Goal: Use online tool/utility: Utilize a website feature to perform a specific function

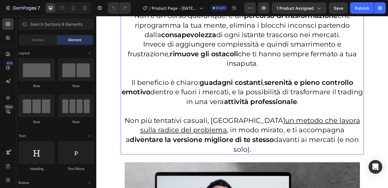
scroll to position [858, 0]
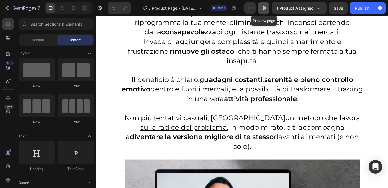
click at [265, 8] on icon "button" at bounding box center [264, 8] width 2 height 2
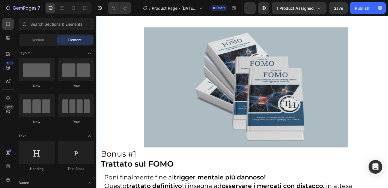
scroll to position [1483, 0]
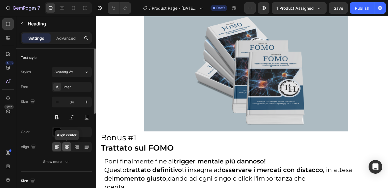
click at [68, 149] on icon at bounding box center [67, 147] width 6 height 6
click at [69, 147] on icon at bounding box center [67, 147] width 6 height 6
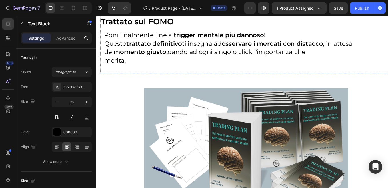
scroll to position [1712, 0]
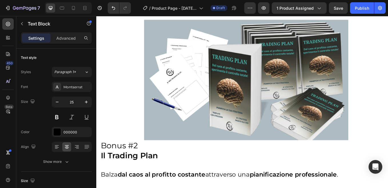
click at [69, 146] on icon at bounding box center [67, 145] width 4 height 1
click at [68, 146] on icon at bounding box center [67, 147] width 6 height 6
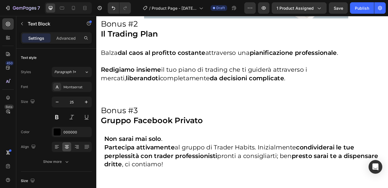
scroll to position [1884, 0]
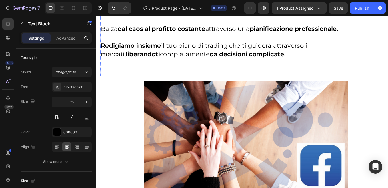
click at [150, 14] on strong "Il Trading Plan" at bounding box center [135, 8] width 67 height 11
click at [68, 146] on icon at bounding box center [67, 145] width 4 height 1
click at [139, 46] on p at bounding box center [273, 41] width 342 height 10
click at [68, 147] on icon at bounding box center [67, 147] width 4 height 1
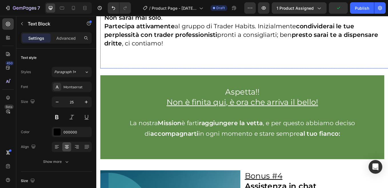
scroll to position [2170, 0]
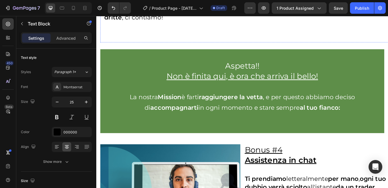
click at [66, 146] on icon at bounding box center [67, 147] width 6 height 6
click at [153, 12] on strong "con trader professionisti" at bounding box center [193, 7] width 90 height 9
click at [68, 146] on icon at bounding box center [67, 147] width 6 height 6
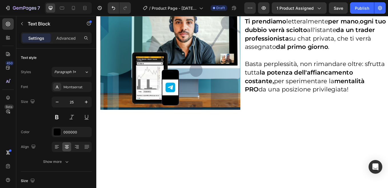
scroll to position [2370, 0]
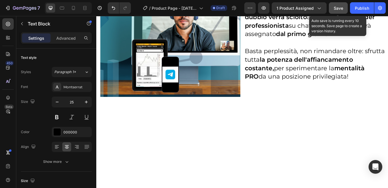
click at [337, 9] on span "Save" at bounding box center [338, 8] width 9 height 5
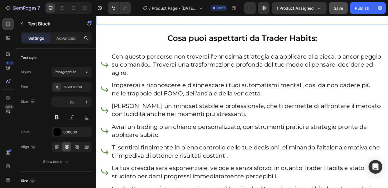
scroll to position [2942, 0]
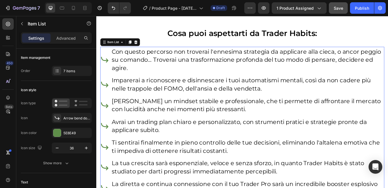
click at [188, 59] on p "Con questo percorso non troverai l'ennesima strategia da applicare alla cieca, …" at bounding box center [274, 67] width 320 height 29
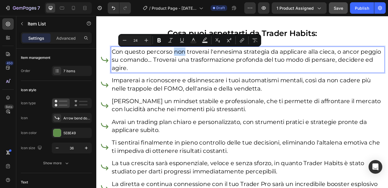
drag, startPoint x: 187, startPoint y: 60, endPoint x: 200, endPoint y: 60, distance: 13.2
click at [200, 60] on p "Con questo percorso non troverai l'ennesima strategia da applicare alla cieca, …" at bounding box center [274, 67] width 320 height 29
click at [160, 41] on icon "Editor contextual toolbar" at bounding box center [159, 40] width 3 height 4
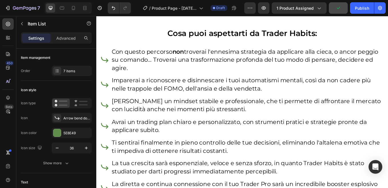
click at [203, 59] on p "Con questo percorso non troverai l'ennesima strategia da applicare alla cieca, …" at bounding box center [274, 67] width 320 height 29
click at [233, 69] on p "Con questo percorso non troverai l'ennesima strategia da applicare alla cieca, …" at bounding box center [274, 67] width 320 height 29
drag, startPoint x: 233, startPoint y: 69, endPoint x: 305, endPoint y: 69, distance: 72.1
click at [305, 69] on p "Con questo percorso non troverai l'ennesima strategia da applicare alla cieca, …" at bounding box center [274, 67] width 320 height 29
click at [327, 72] on p "Con questo percorso non troverai l'ennesima strategia da applicare alla cieca, …" at bounding box center [274, 67] width 320 height 29
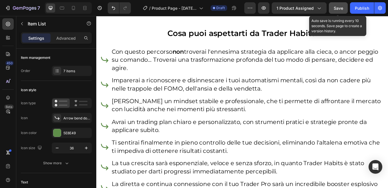
click at [338, 9] on span "Save" at bounding box center [338, 8] width 9 height 5
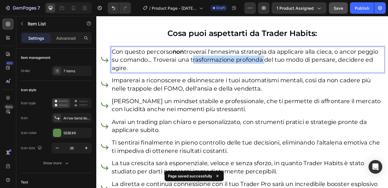
drag, startPoint x: 234, startPoint y: 69, endPoint x: 317, endPoint y: 71, distance: 82.4
click at [317, 71] on p "Con questo percorso non troverai l'ennesima strategia da applicare alla cieca, …" at bounding box center [274, 67] width 320 height 29
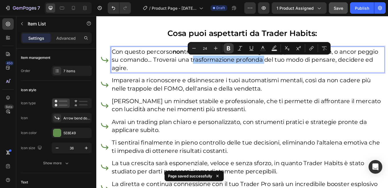
click at [227, 48] on icon "Editor contextual toolbar" at bounding box center [229, 48] width 6 height 6
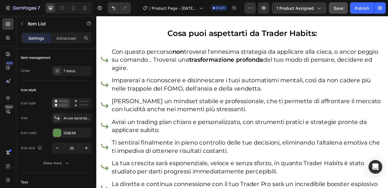
drag, startPoint x: 380, startPoint y: 70, endPoint x: 188, endPoint y: 80, distance: 191.5
click at [188, 80] on p "Con questo percorso non troverai l'ennesima strategia da applicare alla cieca, …" at bounding box center [274, 67] width 320 height 29
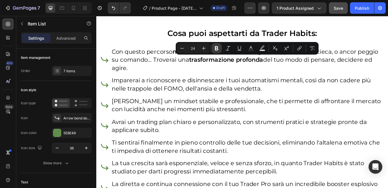
click at [214, 50] on icon "Editor contextual toolbar" at bounding box center [217, 48] width 6 height 6
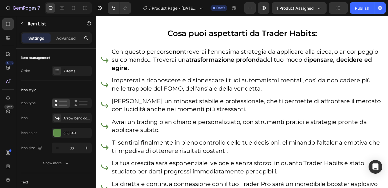
click at [268, 80] on p "Con questo percorso non troverai l'ennesima strategia da applicare alla cieca, …" at bounding box center [274, 67] width 320 height 29
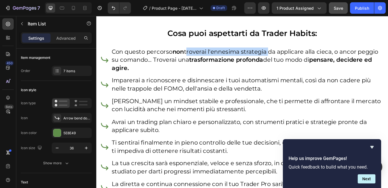
drag, startPoint x: 203, startPoint y: 59, endPoint x: 299, endPoint y: 58, distance: 95.8
click at [299, 58] on p "Con questo percorso non troverai l'ennesima strategia da applicare alla cieca, …" at bounding box center [274, 67] width 320 height 29
click at [252, 75] on p "Con questo percorso non troverai l'ennesima strategia da applicare alla cieca, …" at bounding box center [274, 67] width 320 height 29
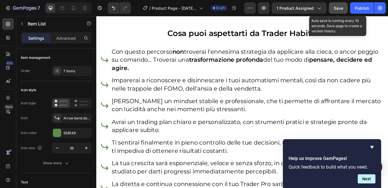
click at [341, 6] on span "Save" at bounding box center [338, 8] width 9 height 5
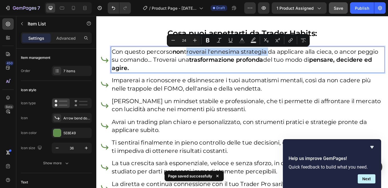
drag, startPoint x: 202, startPoint y: 60, endPoint x: 298, endPoint y: 59, distance: 95.8
click at [298, 59] on p "Con questo percorso non troverai l'ennesima strategia da applicare alla cieca, …" at bounding box center [274, 67] width 320 height 29
click at [210, 39] on icon "Editor contextual toolbar" at bounding box center [208, 40] width 6 height 6
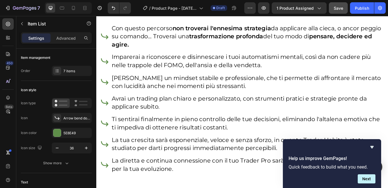
scroll to position [2970, 0]
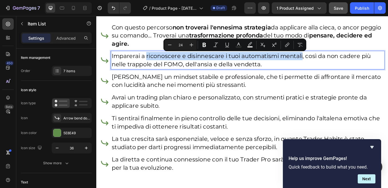
drag, startPoint x: 155, startPoint y: 64, endPoint x: 339, endPoint y: 63, distance: 183.8
click at [339, 63] on p "Imparerai a riconoscere e disinnescare i tuoi automatismi mentali, così da non …" at bounding box center [274, 67] width 320 height 19
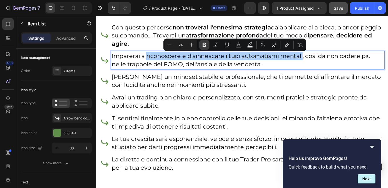
click at [207, 45] on icon "Editor contextual toolbar" at bounding box center [205, 45] width 6 height 6
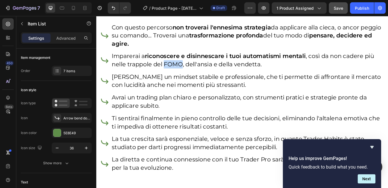
drag, startPoint x: 176, startPoint y: 75, endPoint x: 197, endPoint y: 75, distance: 20.9
click at [197, 75] on p "Imparerai a riconoscere e disinnescare i tuoi automatismi mentali , così da non…" at bounding box center [274, 67] width 320 height 19
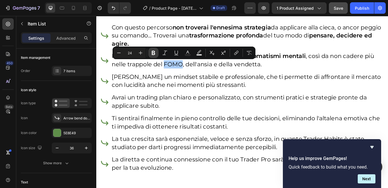
click at [154, 52] on icon "Editor contextual toolbar" at bounding box center [154, 53] width 6 height 6
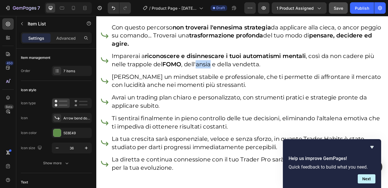
drag, startPoint x: 216, startPoint y: 73, endPoint x: 233, endPoint y: 74, distance: 16.6
click at [233, 74] on p "Imparerai a riconoscere e disinnescare i tuoi automatismi mentali , così da non…" at bounding box center [274, 67] width 320 height 19
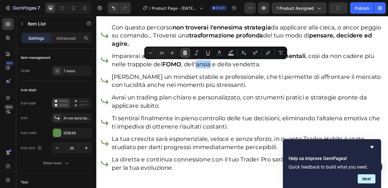
drag, startPoint x: 184, startPoint y: 53, endPoint x: 152, endPoint y: 64, distance: 33.4
click at [184, 53] on icon "Editor contextual toolbar" at bounding box center [185, 53] width 3 height 4
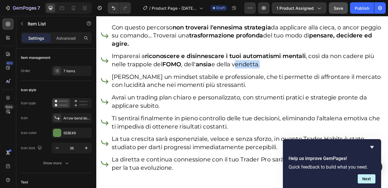
drag, startPoint x: 260, startPoint y: 74, endPoint x: 290, endPoint y: 75, distance: 29.8
click at [290, 75] on p "Imparerai a riconoscere e disinnescare i tuoi automatismi mentali , così da non…" at bounding box center [274, 67] width 320 height 19
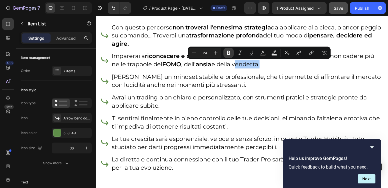
click at [229, 54] on icon "Editor contextual toolbar" at bounding box center [229, 53] width 6 height 6
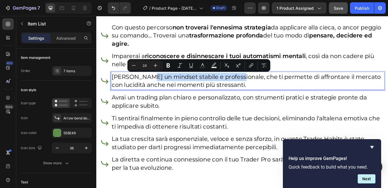
drag, startPoint x: 152, startPoint y: 89, endPoint x: 257, endPoint y: 89, distance: 105.2
click at [257, 89] on p "[PERSON_NAME] un mindset stabile e professionale, che ti permette di affrontare…" at bounding box center [274, 92] width 320 height 19
click at [168, 65] on icon "Editor contextual toolbar" at bounding box center [168, 65] width 3 height 4
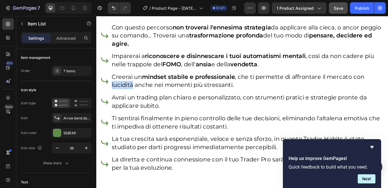
drag, startPoint x: 115, startPoint y: 98, endPoint x: 138, endPoint y: 99, distance: 22.9
click at [138, 99] on p "[PERSON_NAME] un mindset stabile e professionale , che ti permette di affrontar…" at bounding box center [274, 92] width 320 height 19
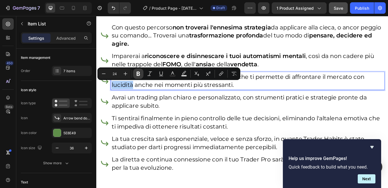
click at [139, 74] on icon "Editor contextual toolbar" at bounding box center [138, 74] width 3 height 4
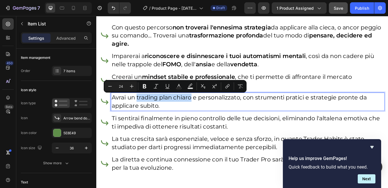
drag, startPoint x: 145, startPoint y: 113, endPoint x: 210, endPoint y: 114, distance: 64.9
click at [210, 114] on p "Avrai un trading plan chiaro e personalizzato, con strumenti pratici e strategi…" at bounding box center [274, 116] width 320 height 19
click at [147, 87] on icon "Editor contextual toolbar" at bounding box center [145, 86] width 6 height 6
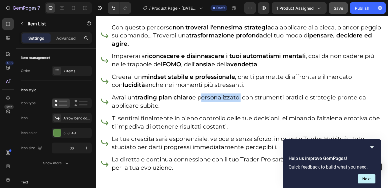
drag, startPoint x: 243, startPoint y: 103, endPoint x: 268, endPoint y: 116, distance: 27.9
click at [268, 116] on p "Avrai un trading plan chiaro e personalizzato, con strumenti pratici e strategi…" at bounding box center [274, 116] width 320 height 19
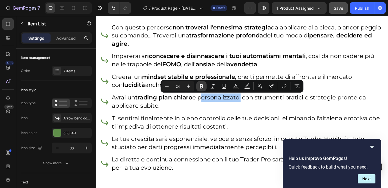
click at [203, 86] on icon "Editor contextual toolbar" at bounding box center [202, 86] width 6 height 6
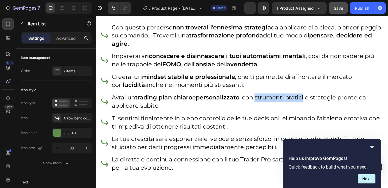
drag, startPoint x: 288, startPoint y: 113, endPoint x: 345, endPoint y: 115, distance: 56.4
click at [345, 115] on p "Avrai un trading plan chiaro e personalizzato , con strumenti pratici e strateg…" at bounding box center [274, 116] width 320 height 19
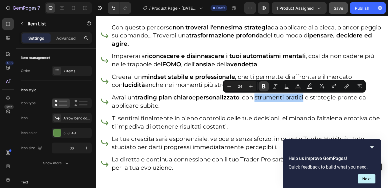
click at [265, 88] on icon "Editor contextual toolbar" at bounding box center [264, 86] width 6 height 6
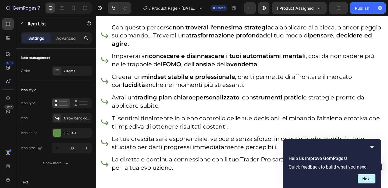
click at [356, 113] on p "Avrai un trading plan chiaro e personalizzato , con strumenti pratici e strateg…" at bounding box center [274, 116] width 320 height 19
drag, startPoint x: 353, startPoint y: 112, endPoint x: 361, endPoint y: 118, distance: 10.5
click at [354, 112] on p "Avrai un trading plan chiaro e personalizzato , con strumenti pratic an e ustra…" at bounding box center [274, 116] width 320 height 19
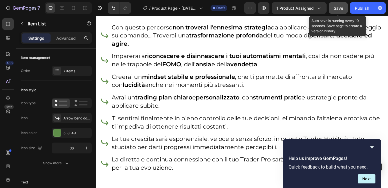
click at [339, 10] on span "Save" at bounding box center [338, 8] width 9 height 5
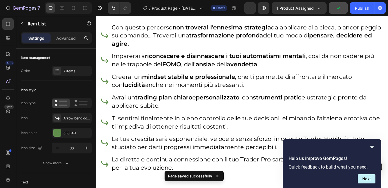
click at [346, 112] on p "Avrai un trading plan chiaro e personalizzato , con strumenti pratic e ustrateg…" at bounding box center [274, 116] width 320 height 19
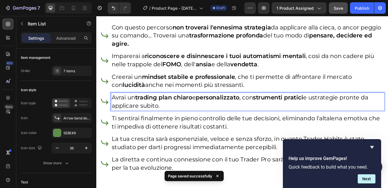
click at [360, 113] on p "Avrai un trading plan chiaro e personalizzato , con strumenti pratici e ustrate…" at bounding box center [274, 116] width 320 height 19
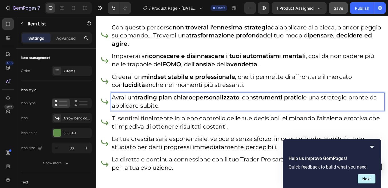
click at [388, 112] on p "Avrai un trading plan chiaro e personalizzato , con strumenti pratici e una str…" at bounding box center [274, 116] width 320 height 19
drag, startPoint x: 425, startPoint y: 113, endPoint x: 434, endPoint y: 116, distance: 9.5
click at [388, 113] on p "Avrai un trading plan chiaro e personalizzato , con strumenti pratici e una str…" at bounding box center [274, 116] width 320 height 19
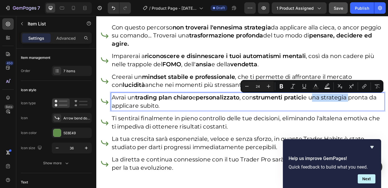
drag, startPoint x: 356, startPoint y: 113, endPoint x: 399, endPoint y: 113, distance: 42.9
click at [388, 113] on p "Avrai un trading plan chiaro e personalizzato , con strumenti pratici e una str…" at bounding box center [274, 116] width 320 height 19
click at [304, 87] on icon "Editor contextual toolbar" at bounding box center [305, 86] width 6 height 6
click at [339, 122] on p "Avrai un trading plan chiaro e personalizzato , con strumenti pratici e una str…" at bounding box center [274, 116] width 320 height 19
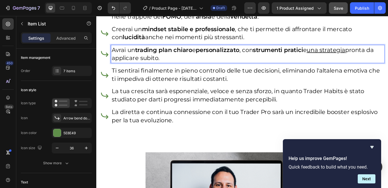
scroll to position [3027, 0]
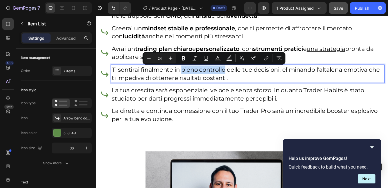
drag, startPoint x: 197, startPoint y: 80, endPoint x: 247, endPoint y: 81, distance: 49.8
click at [247, 81] on p "Ti sentirai finalmente in pieno controllo delle tue decisioni, eliminando l'alt…" at bounding box center [274, 83] width 320 height 19
click at [185, 58] on icon "Editor contextual toolbar" at bounding box center [184, 58] width 6 height 6
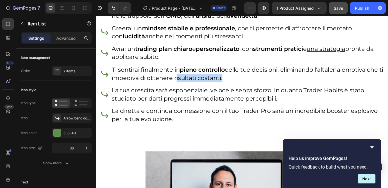
drag, startPoint x: 209, startPoint y: 91, endPoint x: 263, endPoint y: 91, distance: 53.8
click at [263, 91] on p "Ti sentirai finalmente in pieno controllo delle tue decisioni, eliminando l'alt…" at bounding box center [274, 83] width 320 height 19
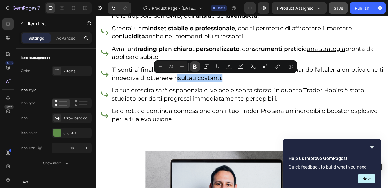
click at [198, 66] on icon "Editor contextual toolbar" at bounding box center [195, 67] width 6 height 6
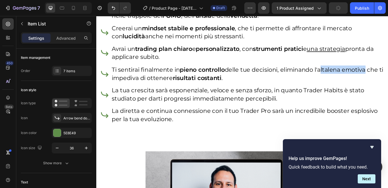
drag, startPoint x: 362, startPoint y: 81, endPoint x: 417, endPoint y: 82, distance: 55.5
click at [388, 82] on p "Ti sentirai finalmente in pieno controllo delle tue decisioni, eliminando l'alt…" at bounding box center [274, 83] width 320 height 19
click at [367, 81] on p "Ti sentirai finalmente in pieno controllo delle tue decisioni, eliminando l'alt…" at bounding box center [274, 83] width 320 height 19
drag, startPoint x: 363, startPoint y: 81, endPoint x: 417, endPoint y: 80, distance: 53.8
click at [388, 80] on p "Ti sentirai finalmente in pieno controllo delle tue decisioni, eliminando l'alt…" at bounding box center [274, 83] width 320 height 19
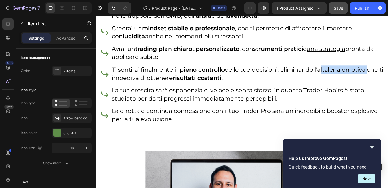
click at [379, 81] on p "Ti sentirai finalmente in pieno controllo delle tue decisioni, eliminando l'alt…" at bounding box center [274, 83] width 320 height 19
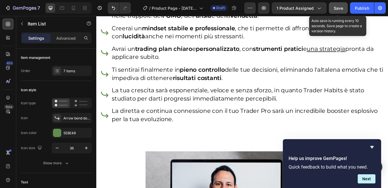
click at [337, 7] on span "Save" at bounding box center [338, 8] width 9 height 5
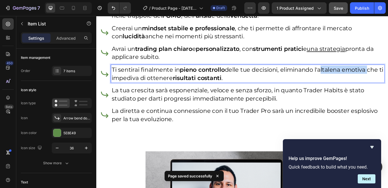
drag, startPoint x: 363, startPoint y: 80, endPoint x: 419, endPoint y: 79, distance: 55.8
click at [388, 79] on p "Ti sentirai finalmente in pieno controllo delle tue decisioni, eliminando l'alt…" at bounding box center [274, 83] width 320 height 19
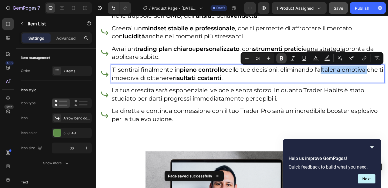
click at [282, 58] on icon "Editor contextual toolbar" at bounding box center [281, 58] width 3 height 4
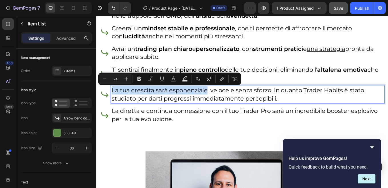
drag, startPoint x: 115, startPoint y: 105, endPoint x: 226, endPoint y: 107, distance: 110.7
click at [226, 107] on p "La tua crescita sarà esponenziale, veloce e senza sforzo, in quanto Trader Habi…" at bounding box center [274, 108] width 320 height 19
click at [140, 81] on icon "Editor contextual toolbar" at bounding box center [139, 79] width 3 height 4
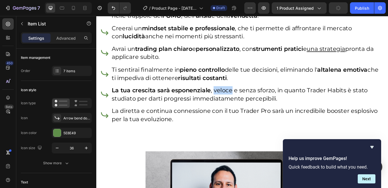
click at [254, 106] on p "La tua crescita sarà esponenziale , veloce e senza sforzo, in quanto Trader Hab…" at bounding box center [274, 108] width 320 height 19
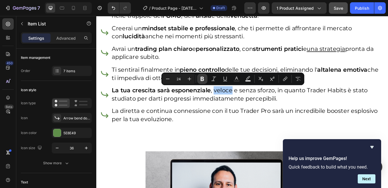
click at [202, 78] on icon "Editor contextual toolbar" at bounding box center [203, 79] width 6 height 6
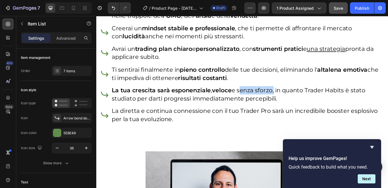
drag, startPoint x: 265, startPoint y: 105, endPoint x: 306, endPoint y: 107, distance: 41.0
click at [306, 107] on p "La tua crescita sarà esponenziale , veloce e senza sforzo, in quanto Trader Hab…" at bounding box center [274, 108] width 320 height 19
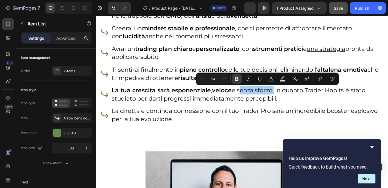
click at [236, 81] on icon "Editor contextual toolbar" at bounding box center [237, 79] width 6 height 6
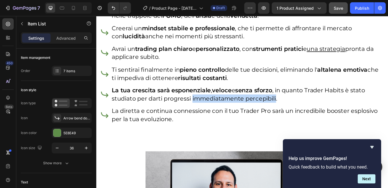
drag, startPoint x: 209, startPoint y: 114, endPoint x: 308, endPoint y: 114, distance: 99.2
click at [308, 114] on p "La tua crescita sarà esponenziale , veloce e senza sforzo , in quanto Trader Ha…" at bounding box center [274, 108] width 320 height 19
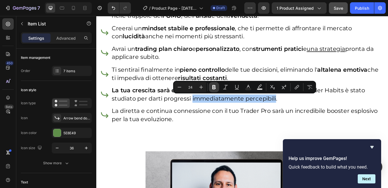
drag, startPoint x: 216, startPoint y: 85, endPoint x: 79, endPoint y: 97, distance: 137.4
click at [216, 85] on icon "Editor contextual toolbar" at bounding box center [214, 87] width 6 height 6
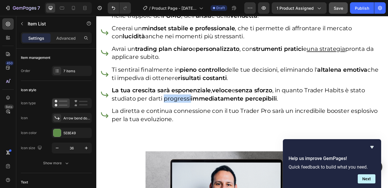
drag, startPoint x: 176, startPoint y: 114, endPoint x: 208, endPoint y: 116, distance: 32.4
click at [208, 116] on p "La tua crescita sarà esponenziale , veloce e senza sforzo , in quanto Trader Ha…" at bounding box center [274, 108] width 320 height 19
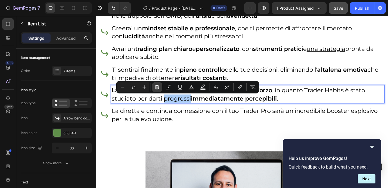
click at [158, 86] on icon "Editor contextual toolbar" at bounding box center [157, 87] width 6 height 6
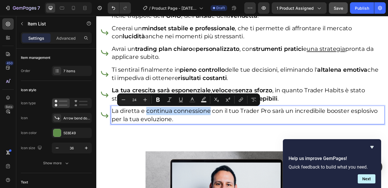
drag, startPoint x: 155, startPoint y: 129, endPoint x: 229, endPoint y: 129, distance: 73.5
click at [229, 129] on p "La diretta e continua connessione con il tuo Trader Pro sarà un incredibile boo…" at bounding box center [274, 132] width 320 height 19
click at [158, 103] on button "Bold" at bounding box center [158, 100] width 10 height 10
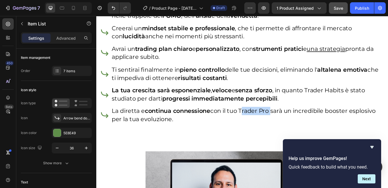
drag, startPoint x: 268, startPoint y: 129, endPoint x: 303, endPoint y: 130, distance: 34.6
click at [303, 130] on p "La diretta e continua connessione con il tuo Trader Pro sarà un incredibile boo…" at bounding box center [274, 132] width 320 height 19
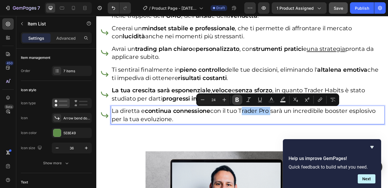
click at [236, 101] on icon "Editor contextual toolbar" at bounding box center [237, 100] width 3 height 4
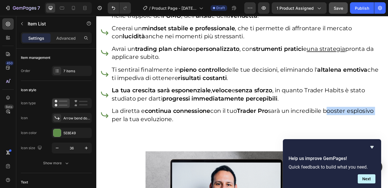
drag, startPoint x: 372, startPoint y: 130, endPoint x: 146, endPoint y: 137, distance: 226.0
click at [146, 137] on p "La diretta e continua connessione con il tuo Trader Pro sarà un incredibile boo…" at bounding box center [274, 132] width 320 height 19
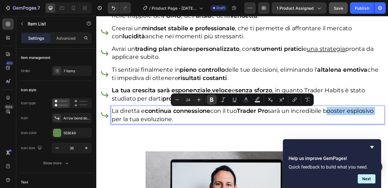
click at [212, 101] on icon "Editor contextual toolbar" at bounding box center [212, 100] width 6 height 6
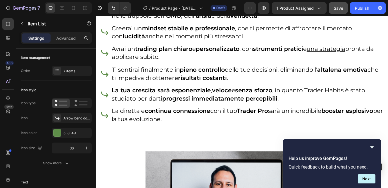
click at [184, 139] on p "La diretta e continua connessione con il tuo Trader Pro sarà un incredibile boo…" at bounding box center [274, 132] width 320 height 19
drag, startPoint x: 195, startPoint y: 136, endPoint x: 208, endPoint y: 138, distance: 13.9
click at [208, 138] on p "La diretta e continua connessione con il tuo Trader Pro sarà un incredibile boo…" at bounding box center [274, 132] width 320 height 19
click at [255, 138] on p "La diretta e continua connessione con il tuo Trader Pro sarà un incredibile boo…" at bounding box center [274, 132] width 320 height 19
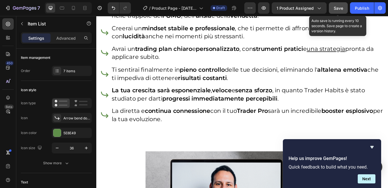
click at [339, 9] on span "Save" at bounding box center [338, 8] width 9 height 5
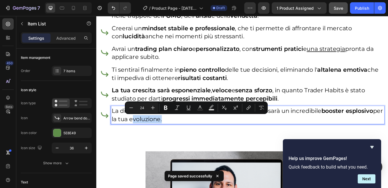
drag, startPoint x: 184, startPoint y: 138, endPoint x: 218, endPoint y: 138, distance: 34.9
click at [218, 138] on p "La diretta e continua connessione con il tuo Trader Pro sarà un incredibile boo…" at bounding box center [274, 132] width 320 height 19
click at [168, 108] on icon "Editor contextual toolbar" at bounding box center [166, 108] width 6 height 6
click at [300, 147] on div "Con questo percorso non troverai l'ennesima strategia da applicare alla cieca, …" at bounding box center [267, 55] width 343 height 186
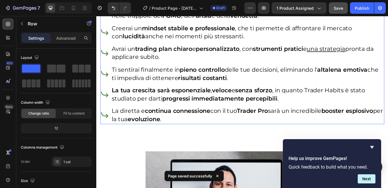
click at [303, 139] on p "La diretta e continua connessione con il tuo Trader Pro sarà un incredibile boo…" at bounding box center [274, 132] width 320 height 19
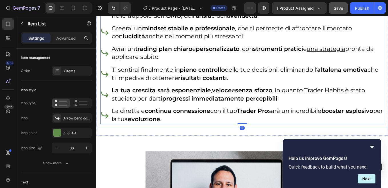
click at [232, 146] on div "Con questo percorso non troverai l'ennesima strategia da applicare alla cieca, …" at bounding box center [267, 55] width 343 height 186
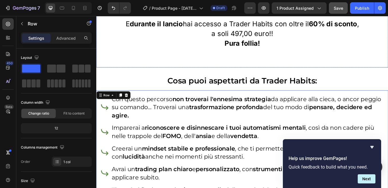
scroll to position [2884, 0]
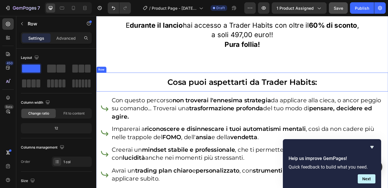
drag, startPoint x: 131, startPoint y: 79, endPoint x: 137, endPoint y: 102, distance: 23.9
click at [137, 102] on div "Hai in mente che valore può avere un percorso come questo? Heading Pensa a quan…" at bounding box center [267, 21] width 343 height 540
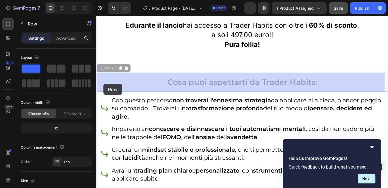
drag, startPoint x: 97, startPoint y: 88, endPoint x: 105, endPoint y: 96, distance: 10.9
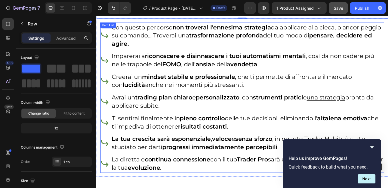
scroll to position [2913, 0]
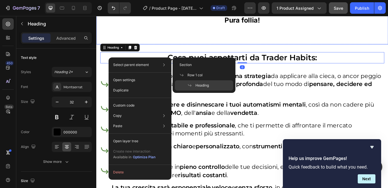
click at [163, 46] on p at bounding box center [268, 43] width 342 height 11
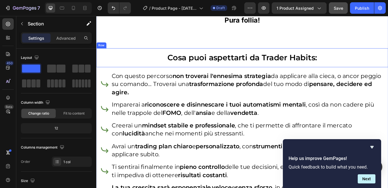
click at [100, 52] on div "Row" at bounding box center [101, 50] width 9 height 5
click at [125, 49] on icon at bounding box center [124, 49] width 3 height 4
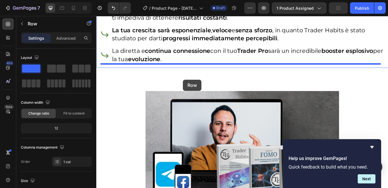
scroll to position [3097, 0]
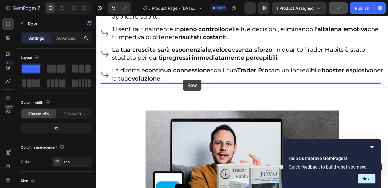
drag, startPoint x: 107, startPoint y: 70, endPoint x: 198, endPoint y: 91, distance: 93.2
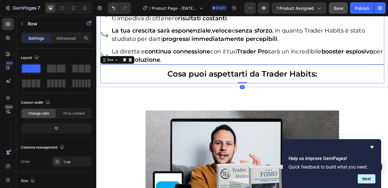
scroll to position [3075, 0]
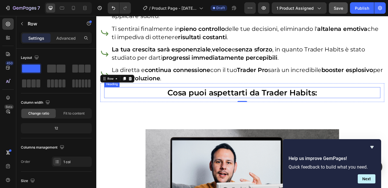
click at [281, 106] on strong "Cosa puoi aspettarti da Trader Habits:" at bounding box center [268, 106] width 176 height 11
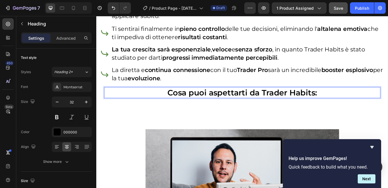
click at [281, 106] on strong "Cosa puoi aspettarti da Trader Habits:" at bounding box center [268, 106] width 176 height 11
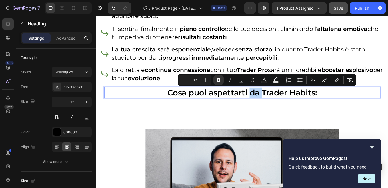
click at [281, 106] on strong "Cosa puoi aspettarti da Trader Habits:" at bounding box center [268, 106] width 176 height 11
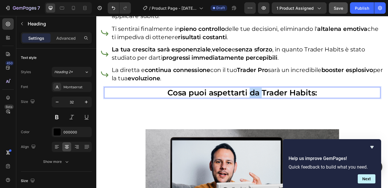
click at [281, 106] on strong "Cosa puoi aspettarti da Trader Habits:" at bounding box center [268, 106] width 176 height 11
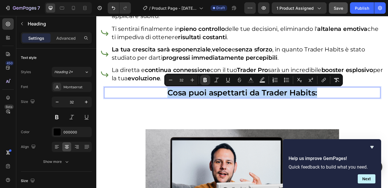
click at [204, 106] on strong "Cosa puoi aspettarti da Trader Habits:" at bounding box center [268, 106] width 176 height 11
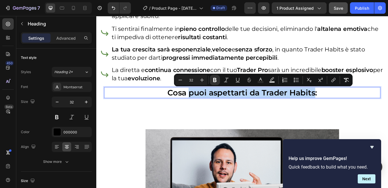
drag, startPoint x: 233, startPoint y: 108, endPoint x: 352, endPoint y: 108, distance: 118.9
click at [352, 108] on strong "Cosa puoi aspettarti da Trader Habits:" at bounding box center [268, 106] width 176 height 11
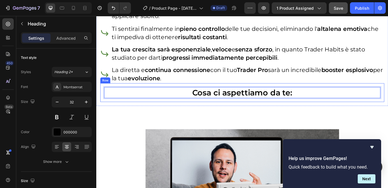
click at [121, 97] on div "Cosa ci aspettiamo da te: Heading 0 Row" at bounding box center [268, 106] width 334 height 22
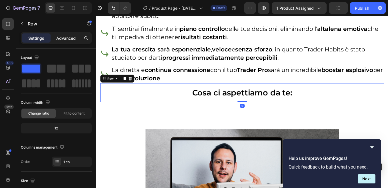
click at [69, 38] on p "Advanced" at bounding box center [65, 38] width 19 height 6
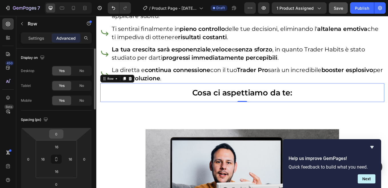
click at [59, 135] on input "0" at bounding box center [56, 134] width 11 height 9
type input "20"
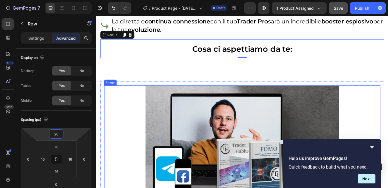
scroll to position [3104, 0]
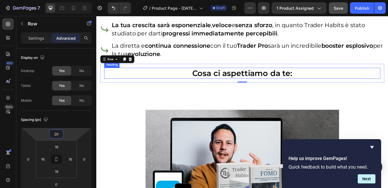
click at [206, 84] on p "⁠⁠⁠⁠⁠⁠⁠ Cosa ci aspettiamo da te:" at bounding box center [268, 83] width 324 height 12
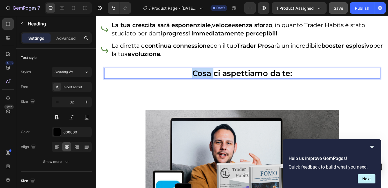
click at [209, 85] on strong "Cosa ci aspettiamo da te:" at bounding box center [268, 83] width 118 height 11
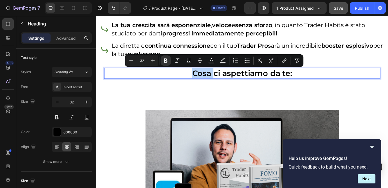
click at [209, 85] on strong "Cosa ci aspettiamo da te:" at bounding box center [268, 83] width 118 height 11
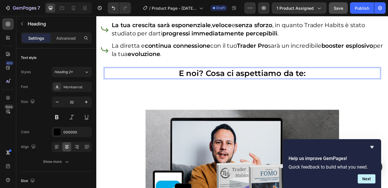
click at [338, 83] on strong "E noi? Cosa ci aspettiamo da te:" at bounding box center [267, 83] width 149 height 11
click at [342, 86] on p "E noi? Cosa ci aspettiamo da te:" at bounding box center [268, 83] width 324 height 12
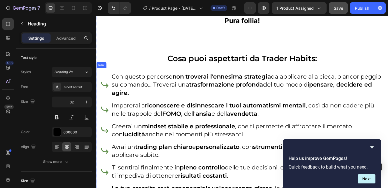
scroll to position [2904, 0]
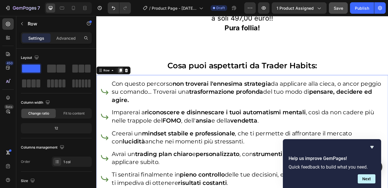
click at [126, 81] on icon at bounding box center [124, 80] width 3 height 4
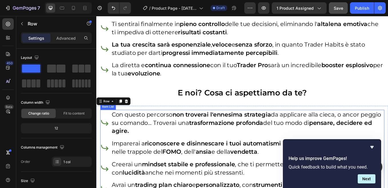
scroll to position [3110, 0]
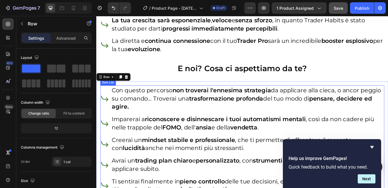
click at [157, 111] on p "Con questo percorso non troverai l'ennesima strategia da applicare alla cieca, …" at bounding box center [274, 113] width 320 height 29
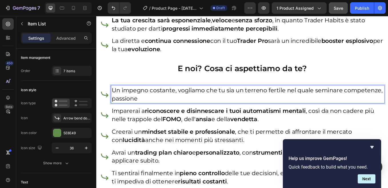
click at [160, 115] on p "Un impegno costante, vogliamo che tu sia un terreno fertile nel quale seminare …" at bounding box center [274, 108] width 320 height 19
click at [196, 114] on p "Un impegno costante, vogliamo che tu sia un terreno fertile nel quale seminare …" at bounding box center [274, 108] width 320 height 19
click at [153, 128] on p "Imparerai a riconoscere e disinnescare i tuoi automatismi mentali , così da non…" at bounding box center [274, 132] width 320 height 19
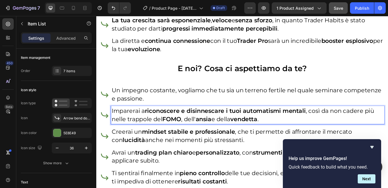
click at [153, 128] on p "Imparerai a riconoscere e disinnescare i tuoi automatismi mentali , così da non…" at bounding box center [274, 132] width 320 height 19
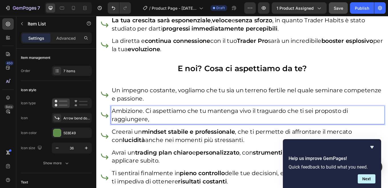
click at [244, 129] on p "Ambizione. Ci aspettiamo che tu mantenga vivo il traguardo che ti sei proposto …" at bounding box center [274, 132] width 320 height 19
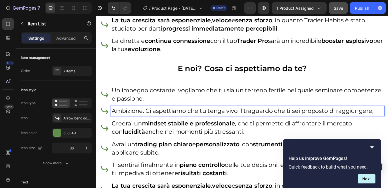
click at [265, 129] on p "Ambizione. Ci aspettiamo che tu tenga vivo il traguardo che ti sei proposto di …" at bounding box center [274, 128] width 320 height 10
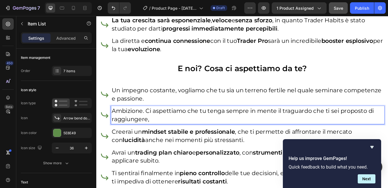
click at [162, 138] on p "Ambizione. Ci aspettiamo che tu tenga sempre in mente il traguardo che ti sei p…" at bounding box center [274, 132] width 320 height 19
click at [310, 138] on p "Ambizione. Ci aspettiamo che tu tenga sempre in mente il traguardo che ti sei p…" at bounding box center [274, 132] width 320 height 19
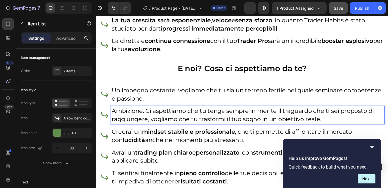
click at [201, 155] on strong "mindset stabile e professionale" at bounding box center [205, 152] width 110 height 8
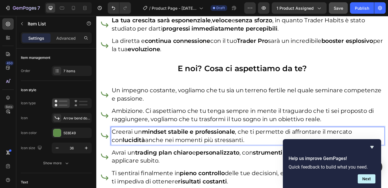
click at [201, 155] on strong "mindset stabile e professionale" at bounding box center [205, 152] width 110 height 8
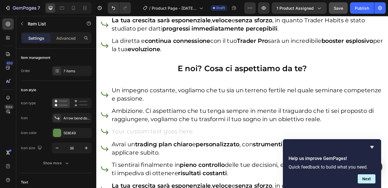
scroll to position [3105, 0]
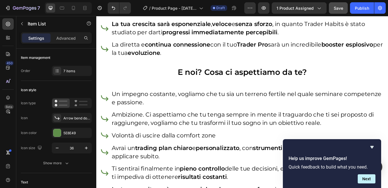
click at [192, 156] on p "Volontà di uscire dalla comfort zone" at bounding box center [274, 157] width 320 height 10
click at [250, 158] on p "Volontà di uscire dalla tua comfort zone" at bounding box center [274, 157] width 320 height 10
click at [188, 174] on strong "trading plan chiaro" at bounding box center [175, 171] width 67 height 8
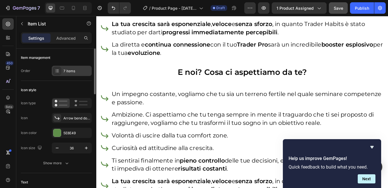
click at [69, 72] on div "7 items" at bounding box center [76, 71] width 27 height 5
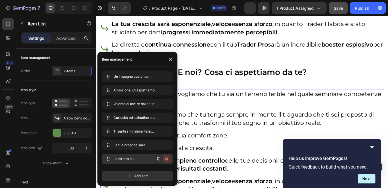
click at [167, 158] on icon "button" at bounding box center [166, 159] width 5 height 5
click at [166, 158] on div "Delete" at bounding box center [163, 158] width 11 height 5
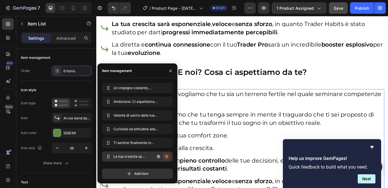
click at [168, 157] on icon "button" at bounding box center [166, 156] width 3 height 3
click at [162, 156] on div "Delete" at bounding box center [163, 156] width 11 height 5
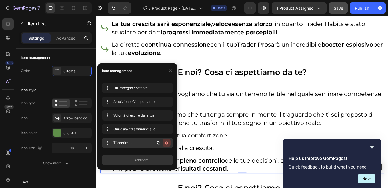
click at [166, 143] on icon "button" at bounding box center [166, 143] width 5 height 5
click at [166, 143] on div "Delete" at bounding box center [163, 142] width 11 height 5
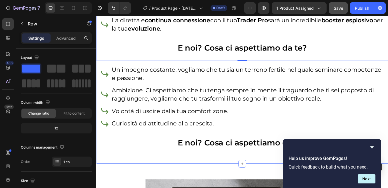
scroll to position [3163, 0]
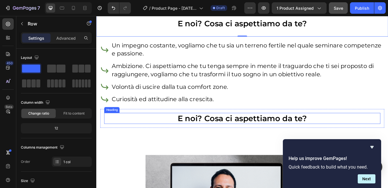
click at [253, 137] on strong "E noi? Cosa ci aspettiamo da te?" at bounding box center [268, 136] width 152 height 11
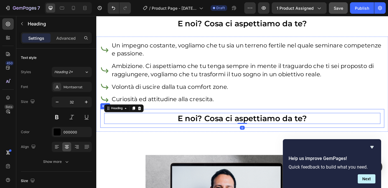
click at [102, 134] on div "E noi? Cosa ci aspettiamo da te? Heading 0 Row" at bounding box center [268, 137] width 334 height 22
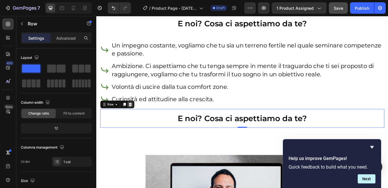
click at [137, 121] on icon at bounding box center [136, 120] width 4 height 4
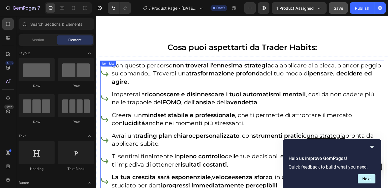
scroll to position [2905, 0]
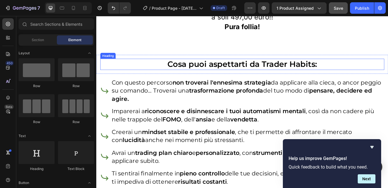
click at [169, 72] on h2 "Cosa puoi aspettarti da Trader Habits:" at bounding box center [268, 72] width 334 height 13
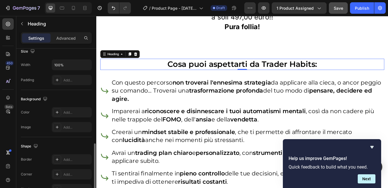
scroll to position [158, 0]
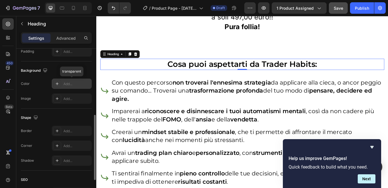
click at [70, 83] on div "Add..." at bounding box center [76, 83] width 27 height 5
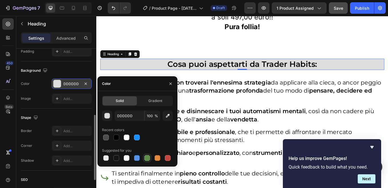
click at [146, 158] on div at bounding box center [147, 158] width 6 height 6
type input "5E8E49"
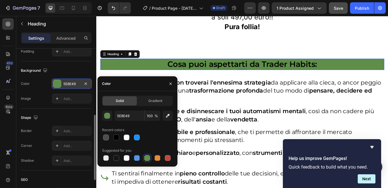
click at [85, 70] on div "Background" at bounding box center [56, 70] width 71 height 9
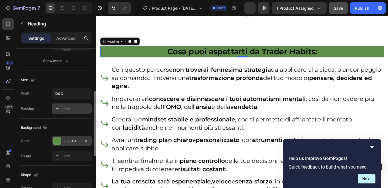
scroll to position [72, 0]
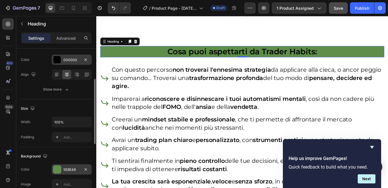
click at [69, 60] on div "000000" at bounding box center [71, 59] width 17 height 5
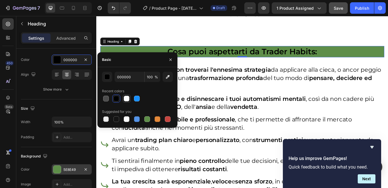
click at [125, 98] on div at bounding box center [127, 99] width 6 height 6
type input "FFFFFF"
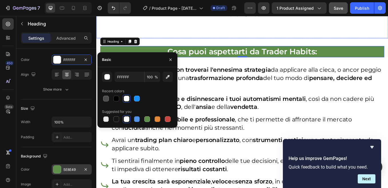
click at [332, 37] on p at bounding box center [268, 36] width 342 height 11
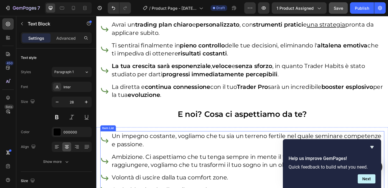
scroll to position [2591, 0]
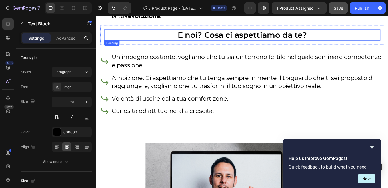
click at [251, 40] on strong "E noi? Cosa ci aspettiamo da te?" at bounding box center [268, 38] width 152 height 11
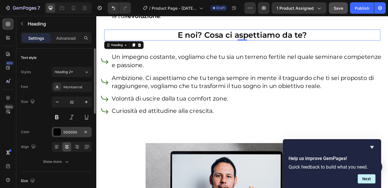
click at [67, 133] on div "000000" at bounding box center [71, 132] width 17 height 5
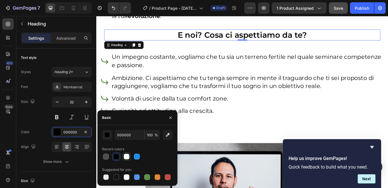
click at [126, 157] on div at bounding box center [127, 157] width 6 height 6
type input "FFFFFF"
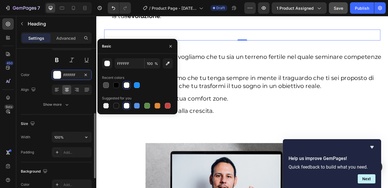
scroll to position [114, 0]
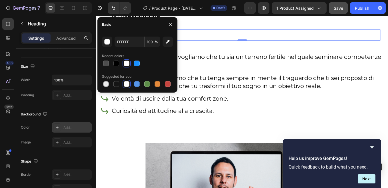
click at [72, 126] on div "Add..." at bounding box center [76, 127] width 27 height 5
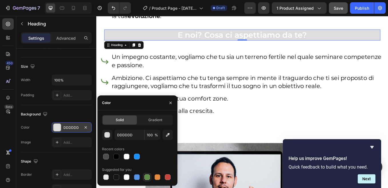
click at [146, 178] on div at bounding box center [147, 177] width 6 height 6
type input "5E8E49"
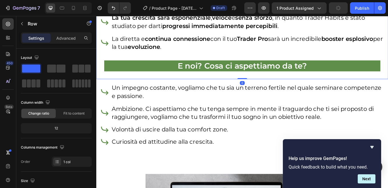
scroll to position [2534, 0]
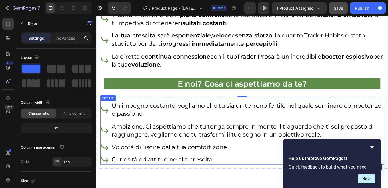
click at [386, 123] on p "Un impegno costante, vogliamo che tu sia un terreno fertile nel quale seminare …" at bounding box center [274, 126] width 320 height 19
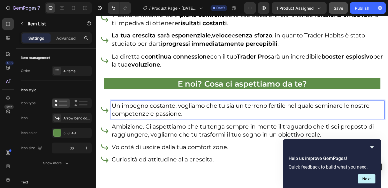
click at [166, 132] on p "Un impegno costante, vogliamo che tu sia un terreno fertile nel quale seminare …" at bounding box center [274, 126] width 320 height 19
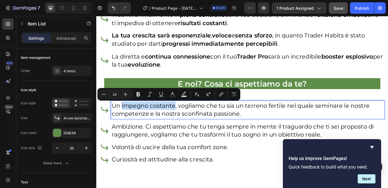
drag, startPoint x: 126, startPoint y: 124, endPoint x: 188, endPoint y: 124, distance: 61.2
click at [188, 124] on p "Un impegno costante, vogliamo che tu sia un terreno fertile nel quale seminare …" at bounding box center [274, 126] width 320 height 19
click at [140, 94] on icon "Editor contextual toolbar" at bounding box center [139, 94] width 6 height 6
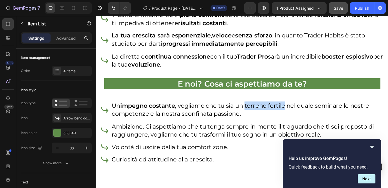
drag, startPoint x: 273, startPoint y: 123, endPoint x: 321, endPoint y: 124, distance: 47.8
click at [321, 124] on p "Un impegno costante , vogliamo che tu sia un terreno fertile nel quale seminare…" at bounding box center [274, 126] width 320 height 19
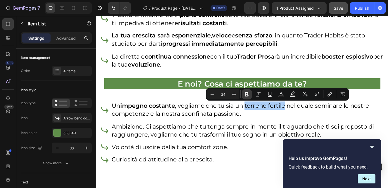
click at [248, 96] on icon "Editor contextual toolbar" at bounding box center [246, 94] width 3 height 4
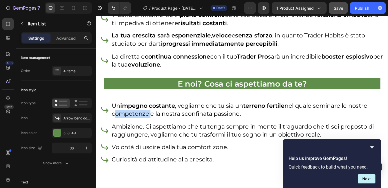
drag, startPoint x: 115, startPoint y: 132, endPoint x: 157, endPoint y: 132, distance: 42.3
click at [157, 132] on p "Un impegno costante , vogliamo che tu sia un terreno fertile nel quale seminare…" at bounding box center [274, 126] width 320 height 19
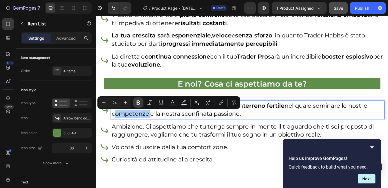
click at [139, 103] on icon "Editor contextual toolbar" at bounding box center [138, 103] width 3 height 4
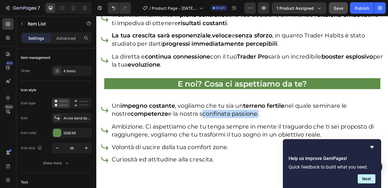
drag, startPoint x: 237, startPoint y: 121, endPoint x: 264, endPoint y: 133, distance: 29.6
click at [264, 133] on p "Un impegno costante , vogliamo che tu sia un terreno fertile nel quale seminare…" at bounding box center [274, 126] width 320 height 19
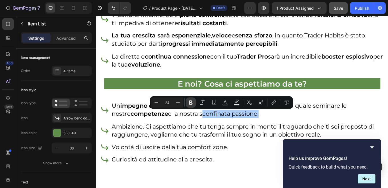
click at [191, 103] on icon "Editor contextual toolbar" at bounding box center [190, 103] width 3 height 4
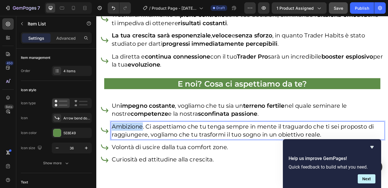
drag, startPoint x: 115, startPoint y: 145, endPoint x: 150, endPoint y: 147, distance: 34.6
click at [150, 147] on p "Ambizione. Ci aspettiamo che tu tenga sempre in mente il traguardo che ti sei p…" at bounding box center [274, 150] width 320 height 19
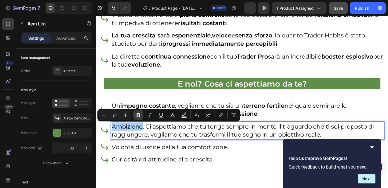
click at [140, 117] on icon "Editor contextual toolbar" at bounding box center [138, 115] width 3 height 4
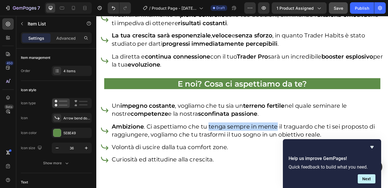
drag, startPoint x: 229, startPoint y: 147, endPoint x: 309, endPoint y: 150, distance: 79.2
click at [309, 150] on p "Ambizione . Ci aspettiamo che tu tenga sempre in mente il traguardo che ti sei …" at bounding box center [274, 150] width 320 height 19
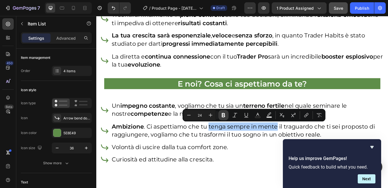
click at [223, 117] on icon "Editor contextual toolbar" at bounding box center [223, 115] width 3 height 4
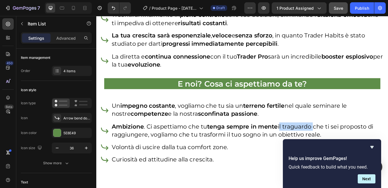
drag, startPoint x: 313, startPoint y: 148, endPoint x: 352, endPoint y: 148, distance: 39.7
click at [352, 148] on p "Ambizione . Ci aspettiamo che tu tenga sempre in mente il traguardo che ti sei …" at bounding box center [274, 150] width 320 height 19
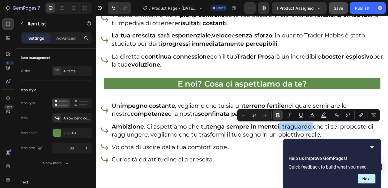
click at [280, 116] on icon "Editor contextual toolbar" at bounding box center [278, 115] width 6 height 6
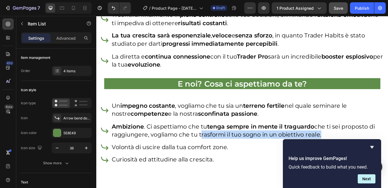
drag, startPoint x: 218, startPoint y: 157, endPoint x: 359, endPoint y: 153, distance: 141.0
click at [359, 153] on p "Ambizione . Ci aspettiamo che tu tenga sempre in mente il traguardo che ti sei …" at bounding box center [274, 150] width 320 height 19
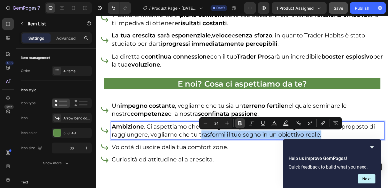
click at [241, 123] on icon "Editor contextual toolbar" at bounding box center [240, 123] width 6 height 6
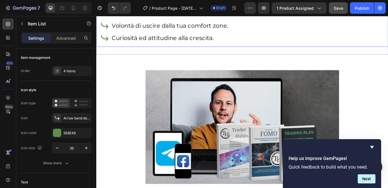
scroll to position [2619, 0]
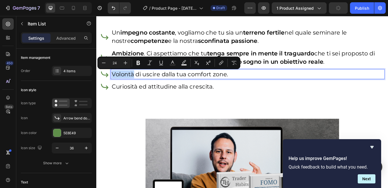
drag, startPoint x: 115, startPoint y: 85, endPoint x: 140, endPoint y: 85, distance: 25.4
click at [140, 85] on p "Volontà di uscire dalla tua comfort zone." at bounding box center [274, 85] width 320 height 10
click at [138, 64] on icon "Editor contextual toolbar" at bounding box center [139, 63] width 6 height 6
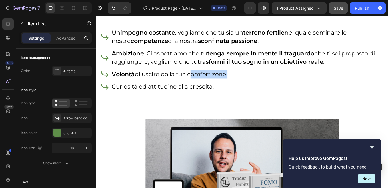
drag, startPoint x: 206, startPoint y: 86, endPoint x: 250, endPoint y: 86, distance: 44.3
click at [250, 86] on p "Volontà di uscire dalla tua comfort zone." at bounding box center [274, 85] width 320 height 10
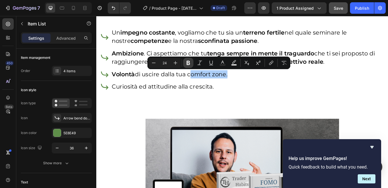
click at [190, 63] on icon "Editor contextual toolbar" at bounding box center [188, 63] width 3 height 4
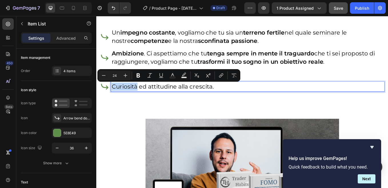
drag, startPoint x: 115, startPoint y: 101, endPoint x: 143, endPoint y: 102, distance: 28.0
click at [143, 102] on p "Curiosità ed attitudine alla crescita." at bounding box center [274, 99] width 320 height 10
click at [140, 76] on icon "Editor contextual toolbar" at bounding box center [139, 76] width 6 height 6
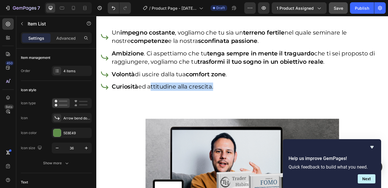
drag, startPoint x: 159, startPoint y: 101, endPoint x: 233, endPoint y: 100, distance: 74.1
click at [233, 100] on p "Curiosità ed attitudine alla crescita." at bounding box center [274, 99] width 320 height 10
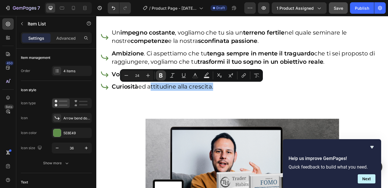
click at [160, 74] on icon "Editor contextual toolbar" at bounding box center [160, 75] width 3 height 4
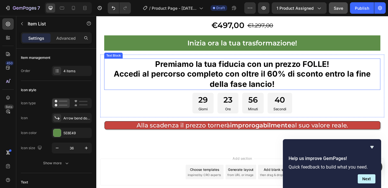
scroll to position [2914, 0]
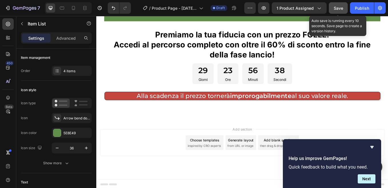
click at [336, 8] on span "Save" at bounding box center [338, 8] width 9 height 5
click at [335, 9] on span "Save" at bounding box center [338, 8] width 9 height 5
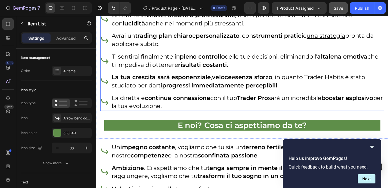
scroll to position [2713, 0]
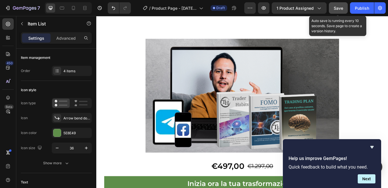
click at [338, 9] on span "Save" at bounding box center [338, 8] width 9 height 5
